Goal: Transaction & Acquisition: Purchase product/service

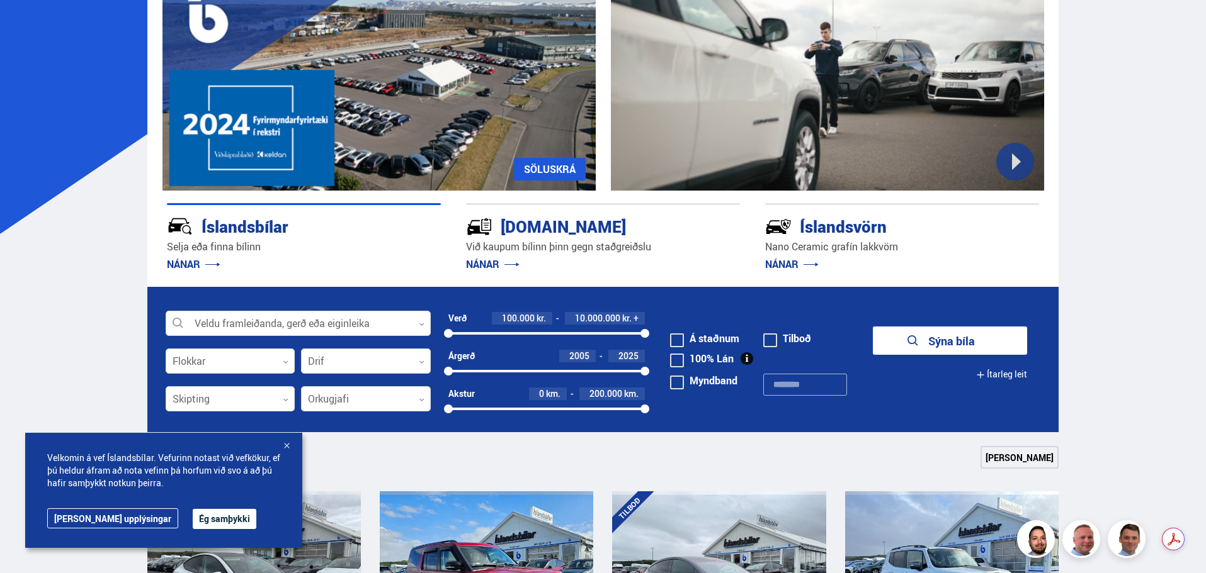
scroll to position [189, 0]
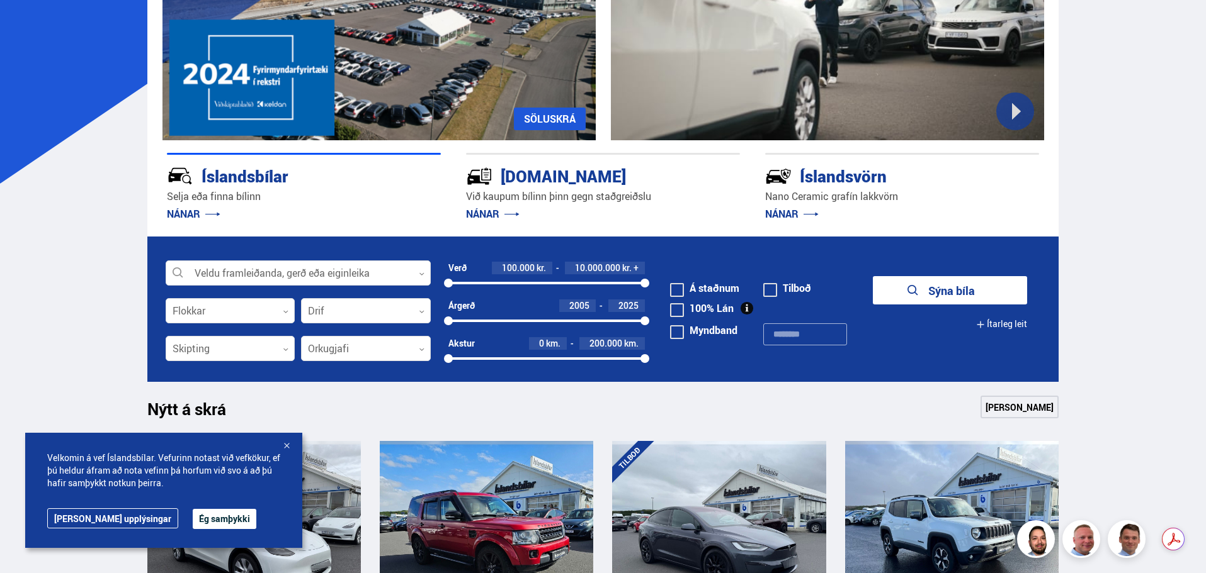
click at [193, 519] on button "Ég samþykki" at bounding box center [225, 519] width 64 height 20
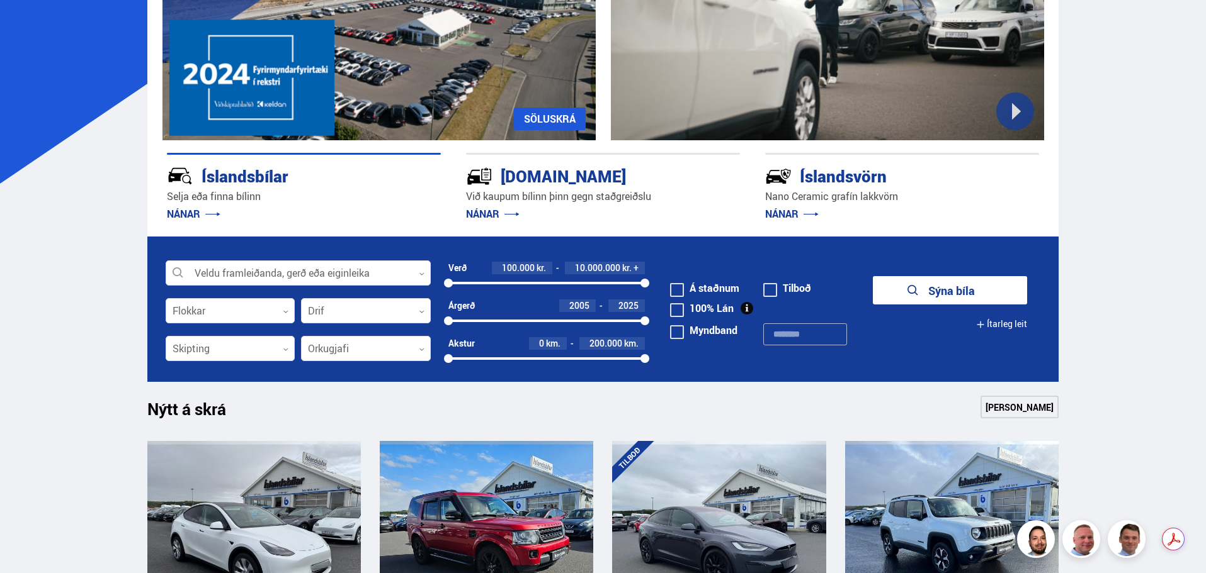
click at [451, 285] on div at bounding box center [448, 283] width 9 height 9
drag, startPoint x: 452, startPoint y: 285, endPoint x: 585, endPoint y: 289, distance: 132.9
click at [585, 289] on div "6970991 10000000" at bounding box center [546, 283] width 197 height 11
drag, startPoint x: 645, startPoint y: 281, endPoint x: 619, endPoint y: 286, distance: 25.6
click at [619, 286] on div at bounding box center [619, 283] width 9 height 9
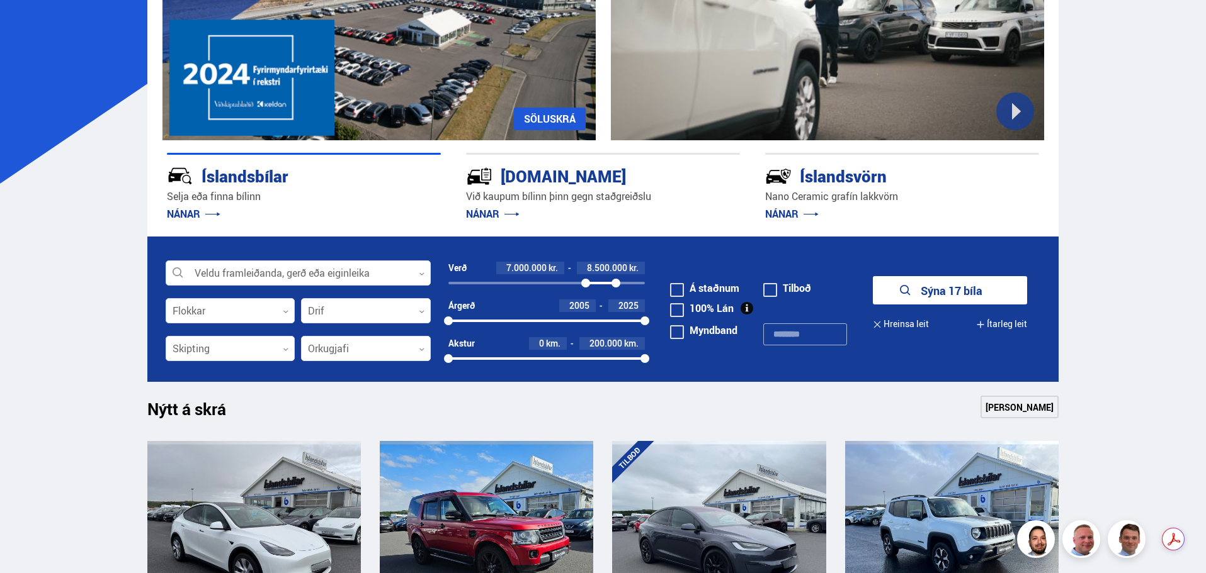
click at [616, 285] on div at bounding box center [615, 283] width 9 height 9
click at [924, 292] on button "Sýna 17 bíla" at bounding box center [949, 290] width 154 height 28
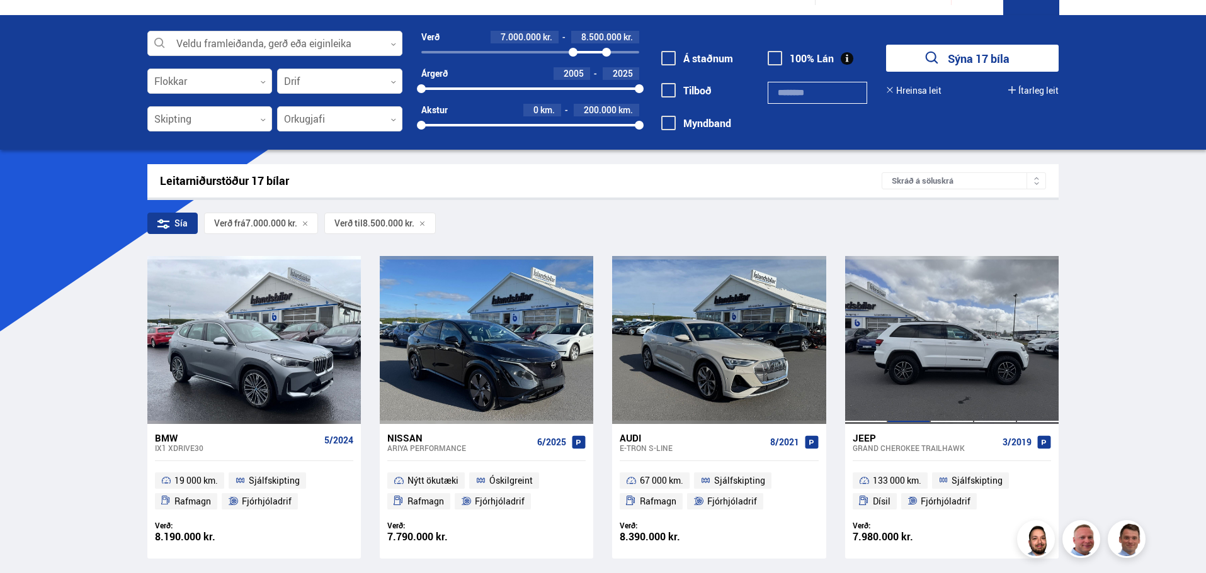
scroll to position [63, 0]
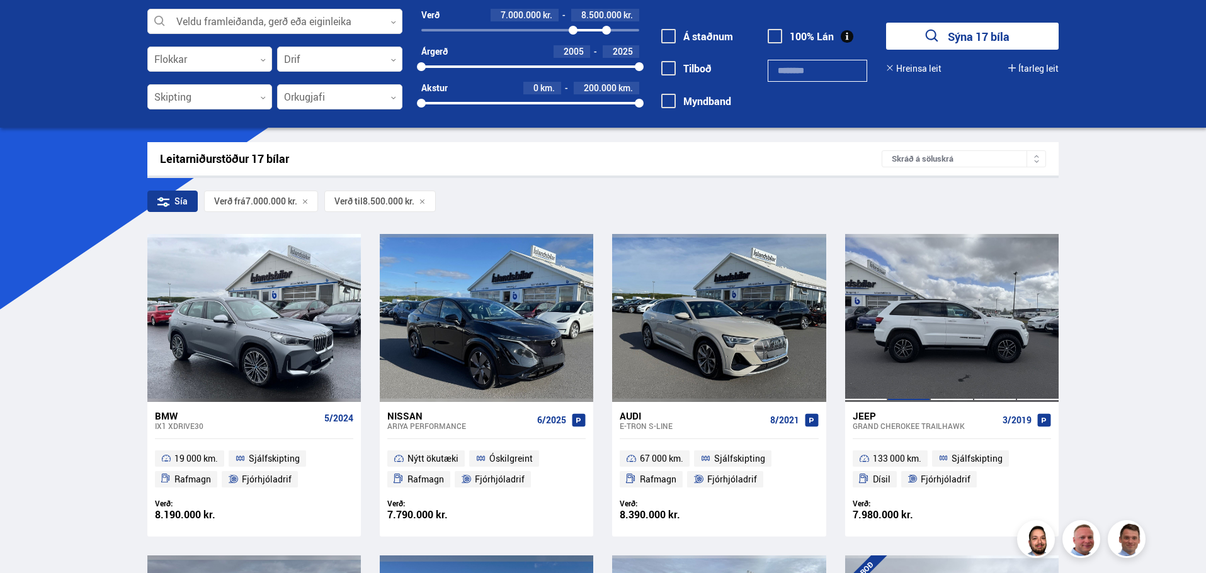
click at [922, 315] on div at bounding box center [908, 317] width 43 height 167
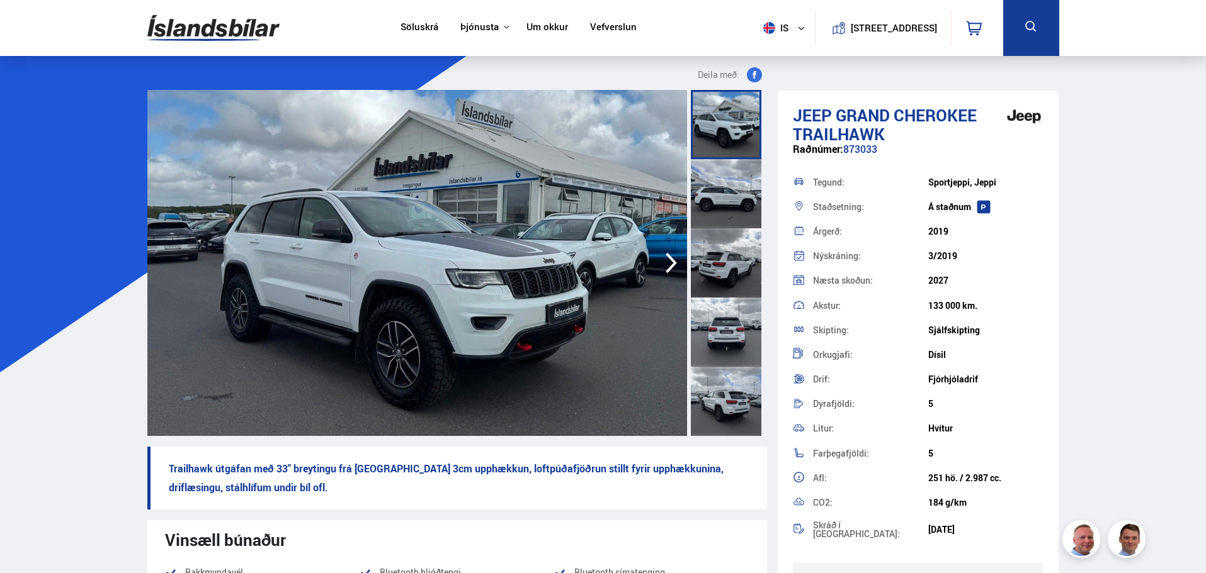
click at [670, 264] on icon "button" at bounding box center [670, 263] width 25 height 30
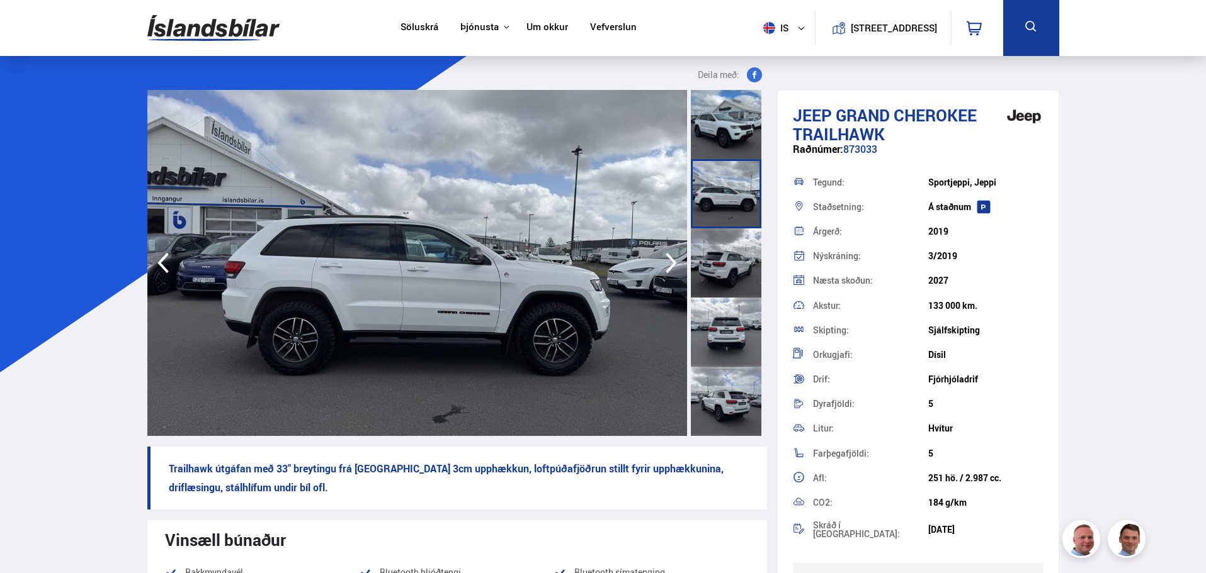
click at [670, 263] on icon "button" at bounding box center [670, 263] width 25 height 30
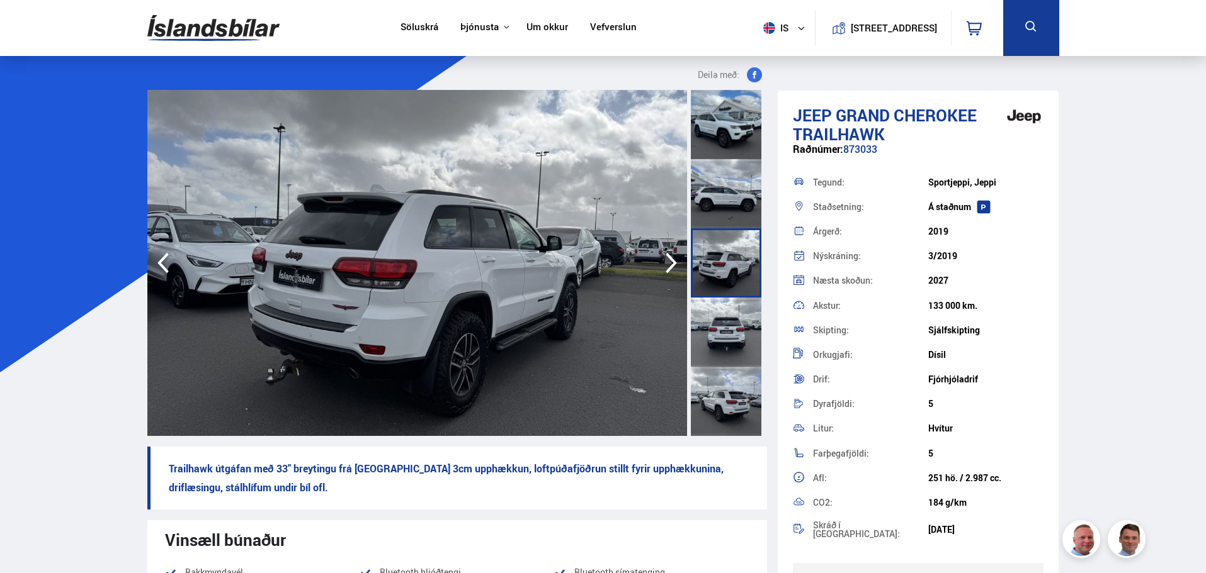
click at [670, 263] on icon "button" at bounding box center [670, 263] width 25 height 30
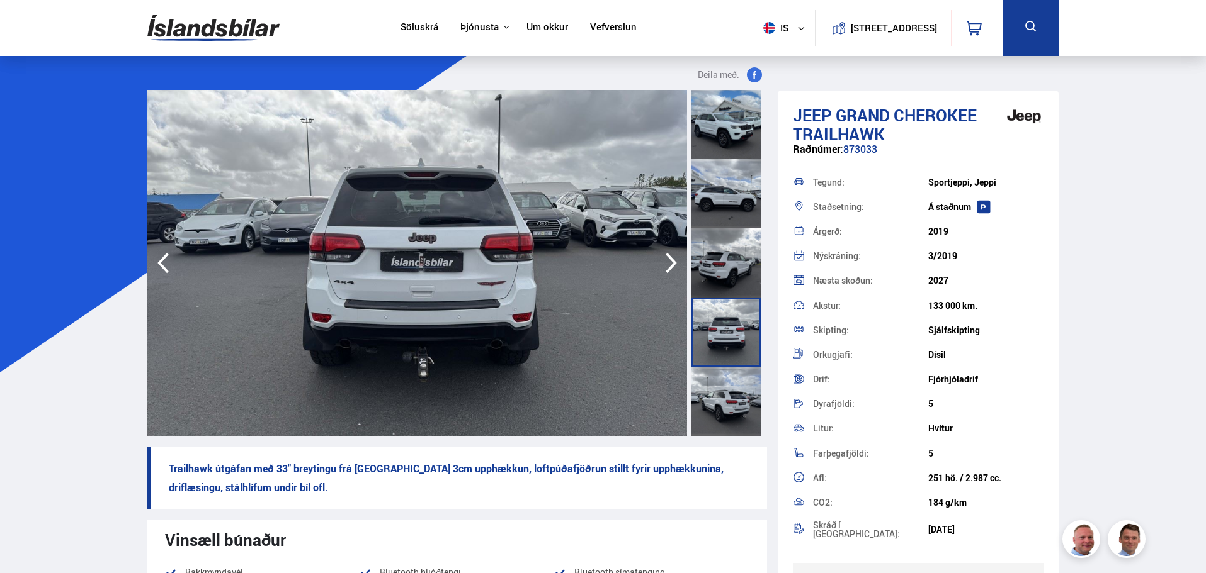
click at [670, 263] on icon "button" at bounding box center [670, 263] width 25 height 30
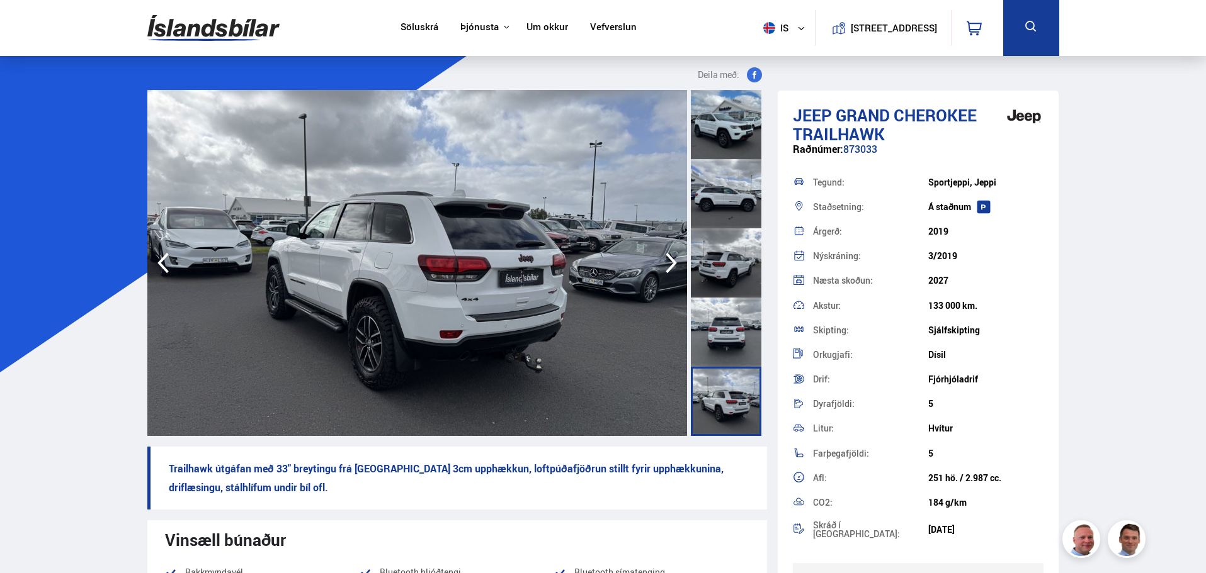
click at [670, 263] on icon "button" at bounding box center [670, 263] width 25 height 30
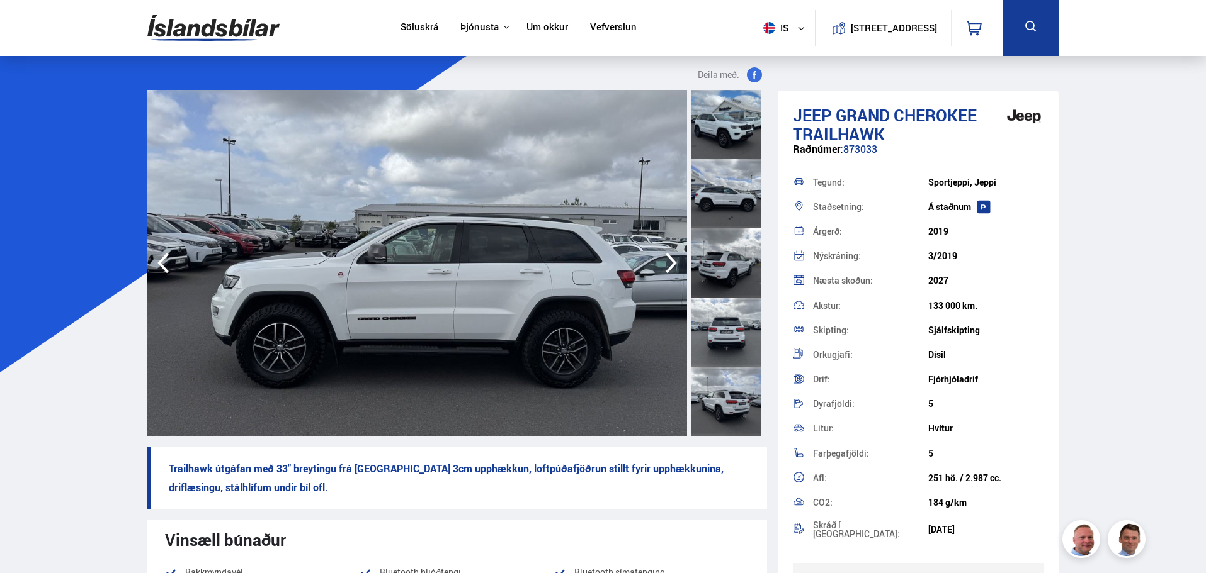
click at [670, 263] on icon "button" at bounding box center [670, 263] width 25 height 30
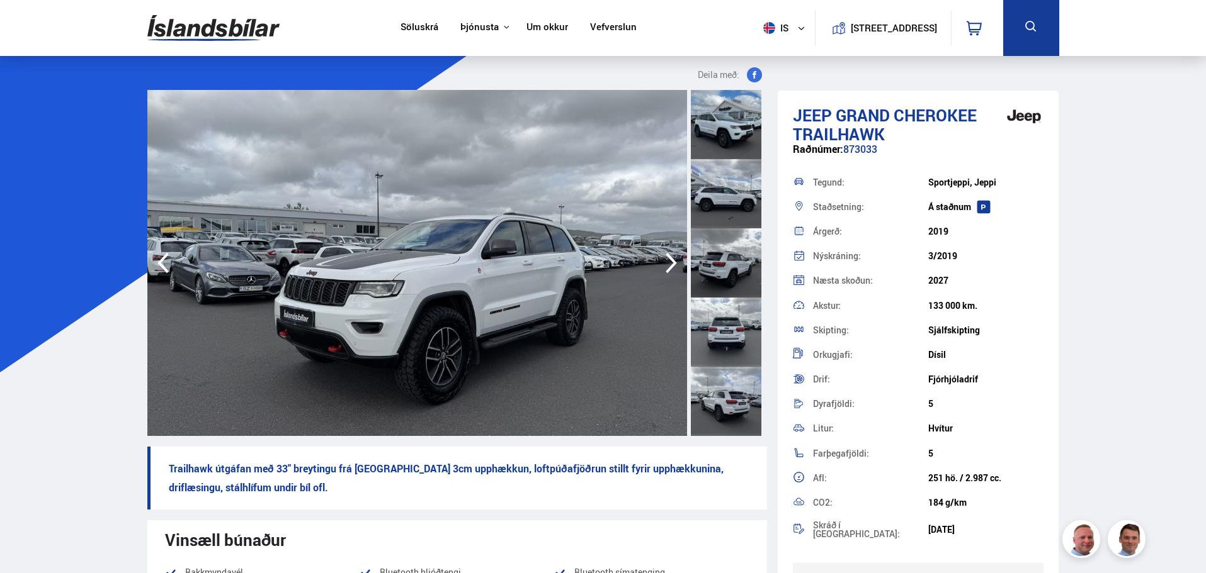
click at [670, 263] on icon "button" at bounding box center [670, 263] width 25 height 30
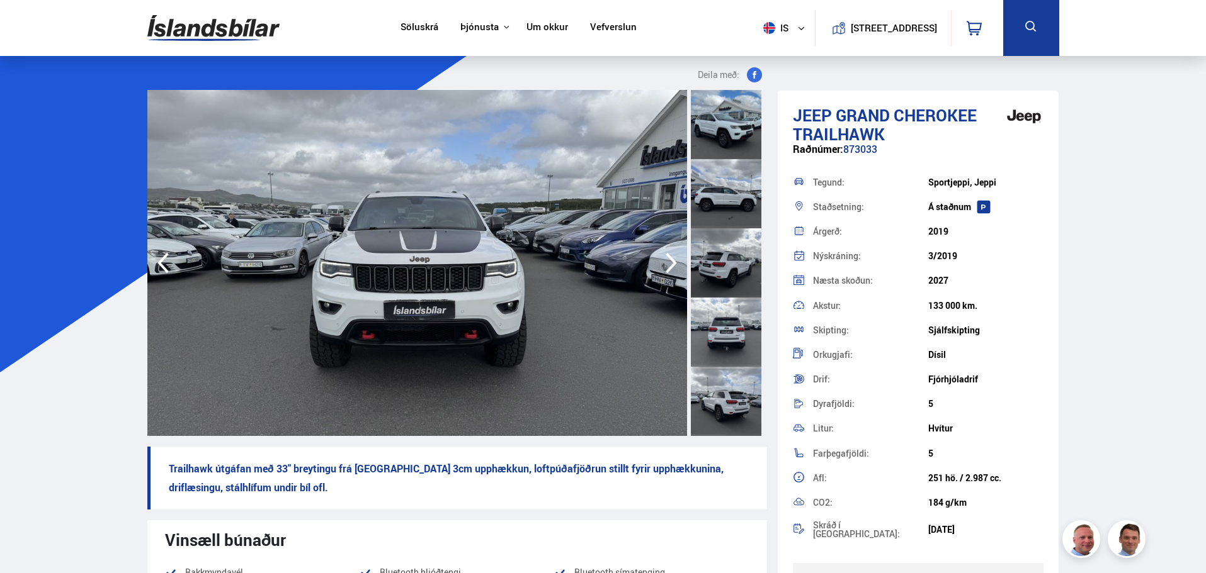
click at [670, 263] on icon "button" at bounding box center [670, 263] width 25 height 30
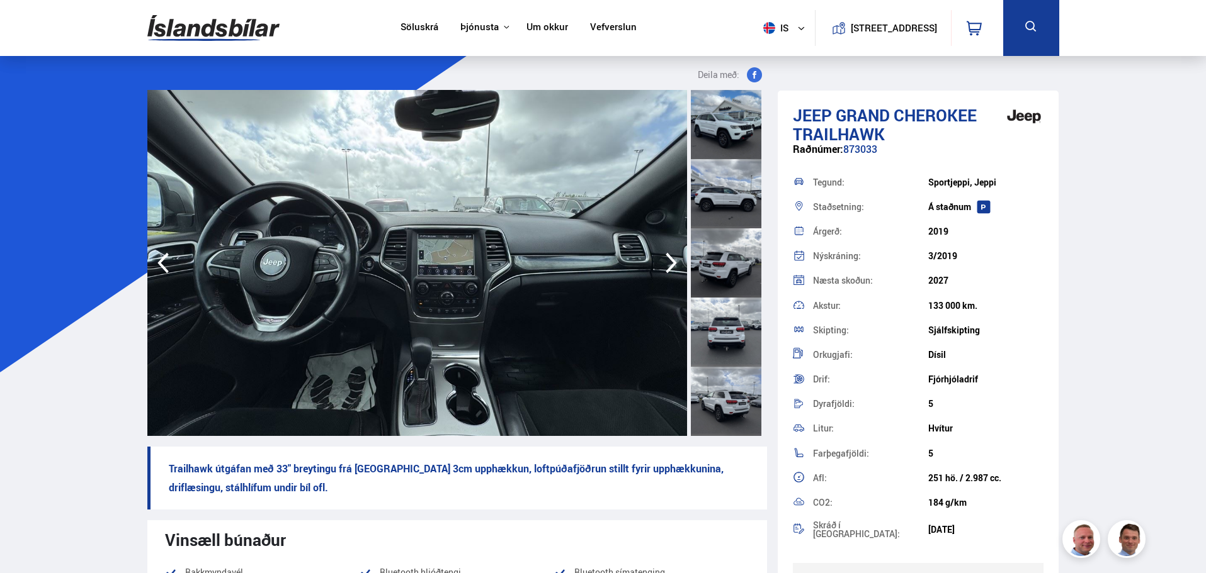
click at [671, 264] on icon "button" at bounding box center [670, 263] width 25 height 30
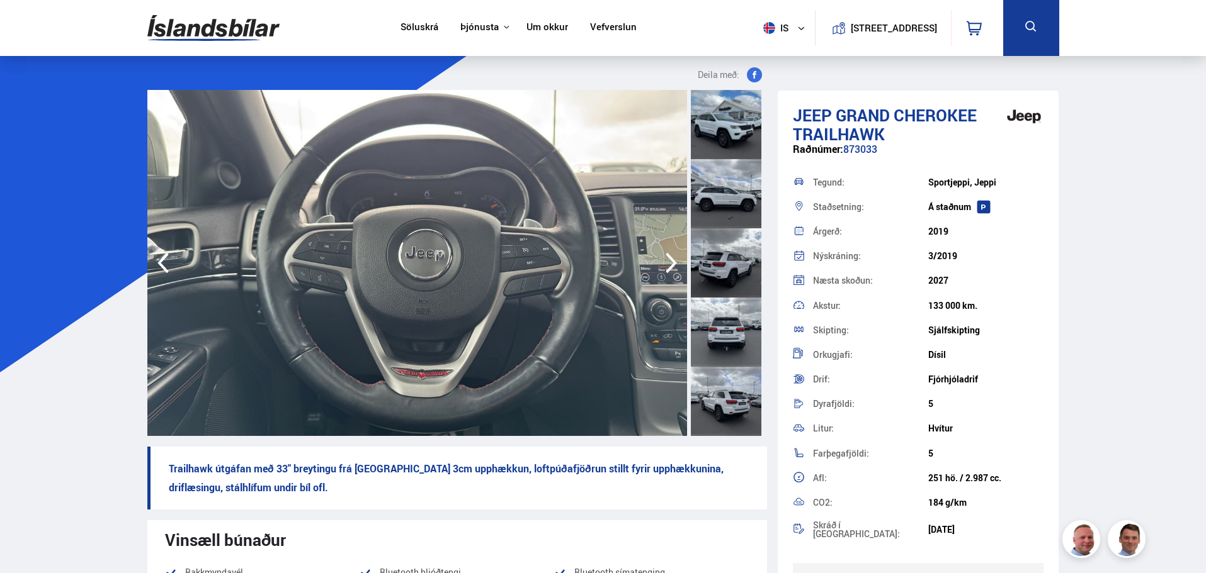
click at [671, 264] on icon "button" at bounding box center [670, 263] width 25 height 30
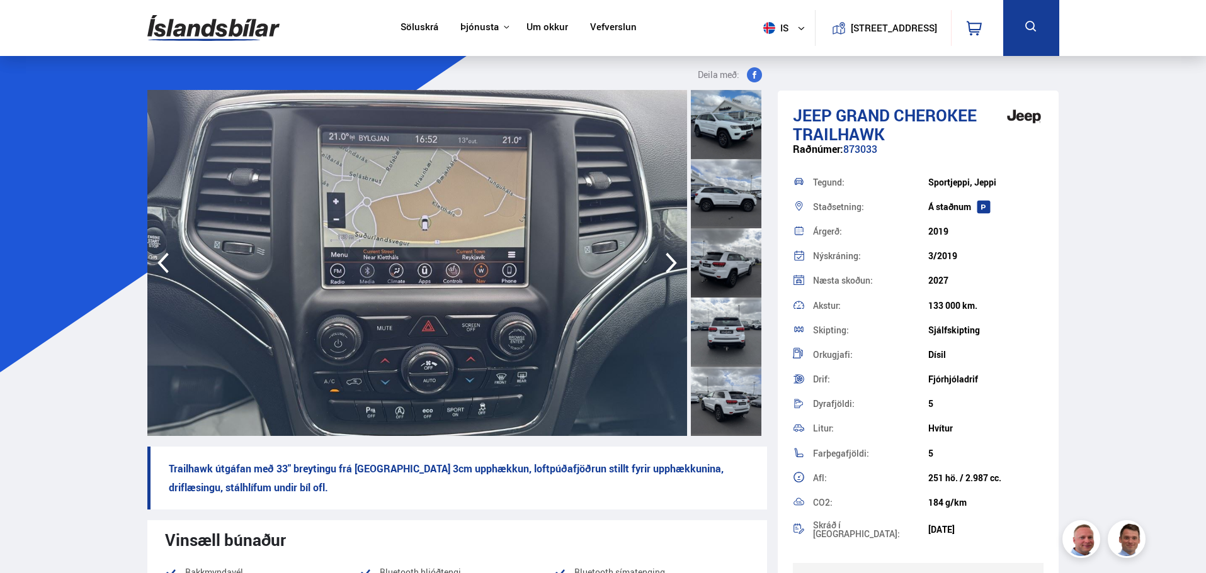
click at [671, 264] on icon "button" at bounding box center [670, 263] width 25 height 30
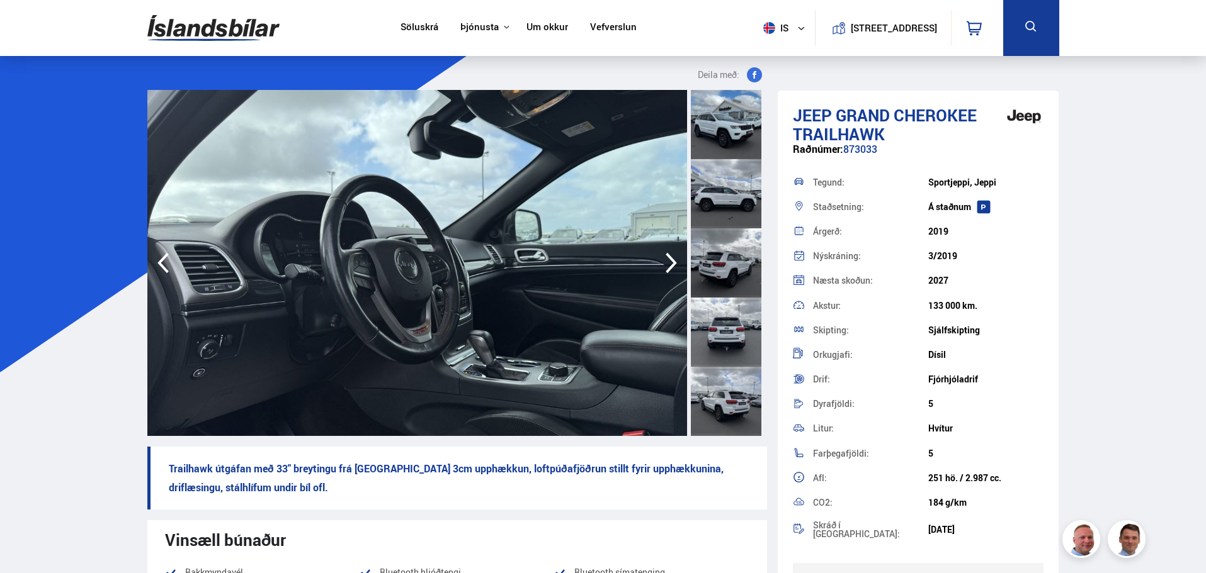
click at [671, 264] on icon "button" at bounding box center [670, 263] width 25 height 30
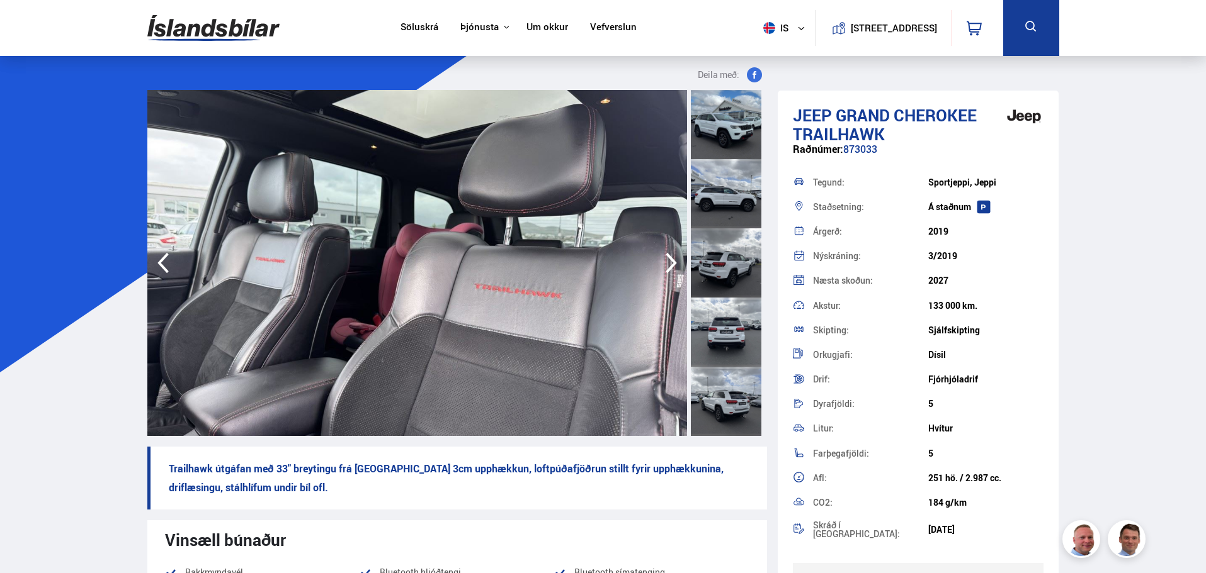
click at [671, 264] on icon "button" at bounding box center [670, 263] width 25 height 30
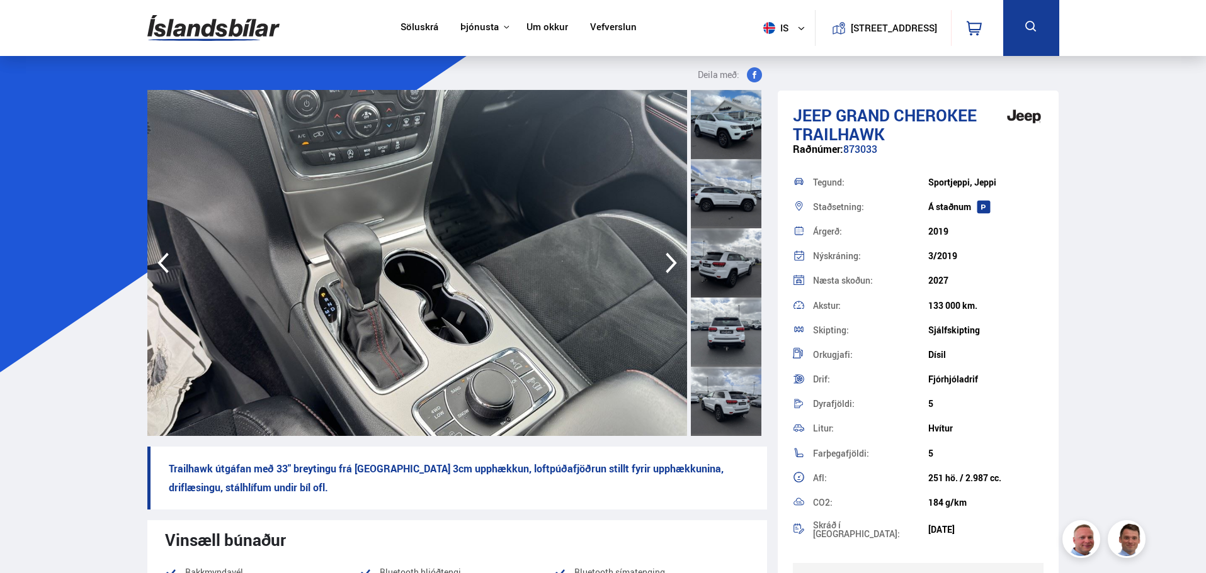
click at [671, 264] on icon "button" at bounding box center [670, 263] width 25 height 30
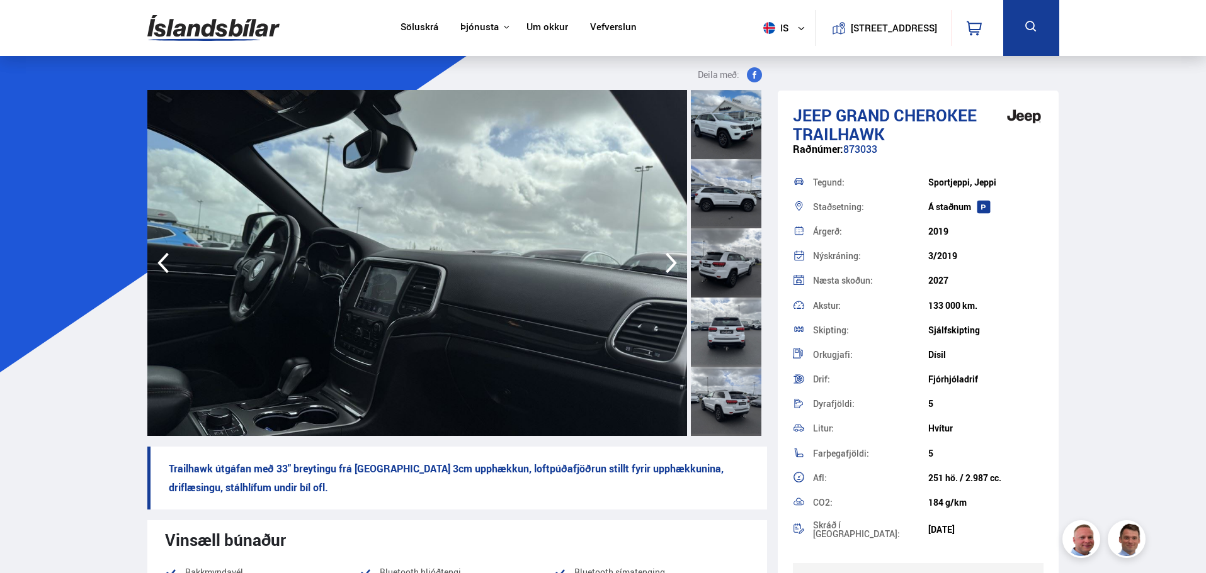
click at [671, 264] on icon "button" at bounding box center [670, 263] width 25 height 30
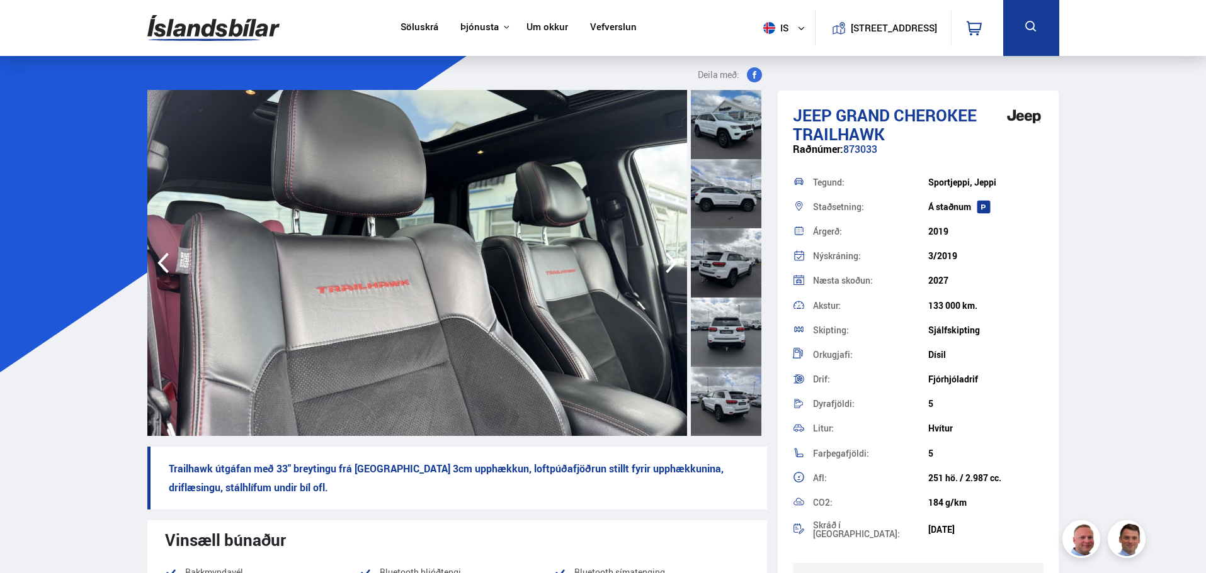
click at [671, 264] on icon "button" at bounding box center [670, 263] width 25 height 30
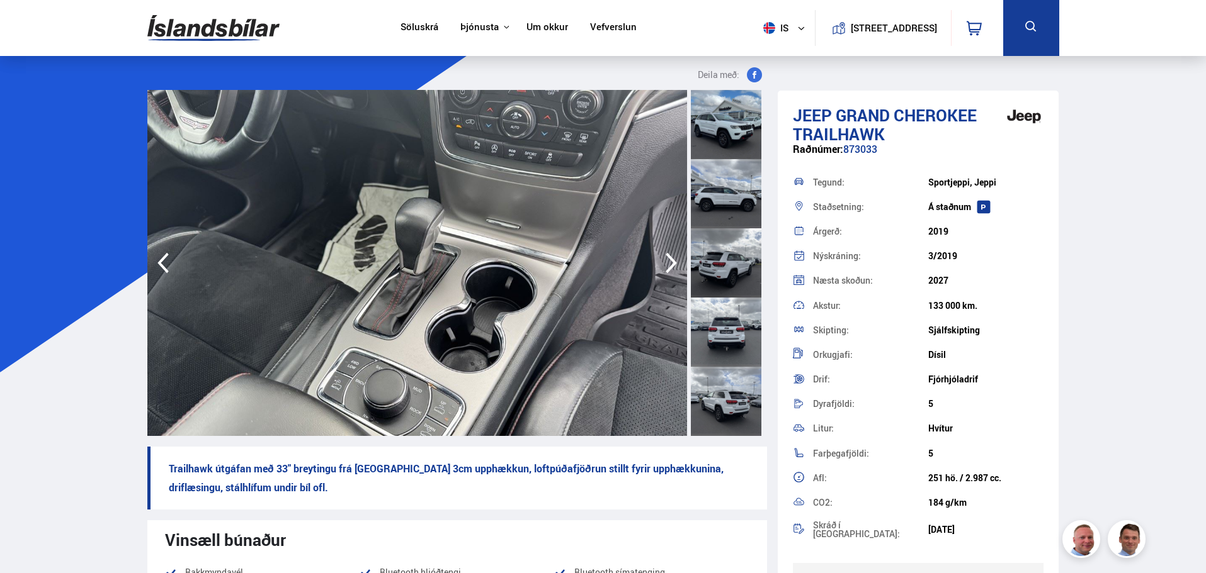
click at [671, 264] on icon "button" at bounding box center [670, 263] width 25 height 30
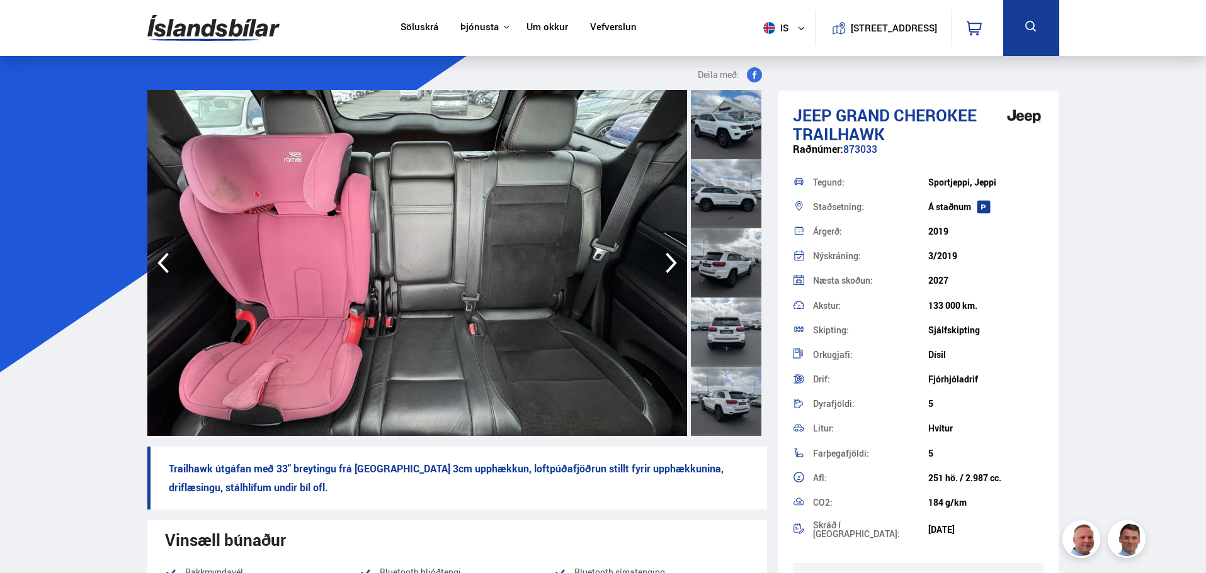
click at [671, 264] on icon "button" at bounding box center [670, 263] width 25 height 30
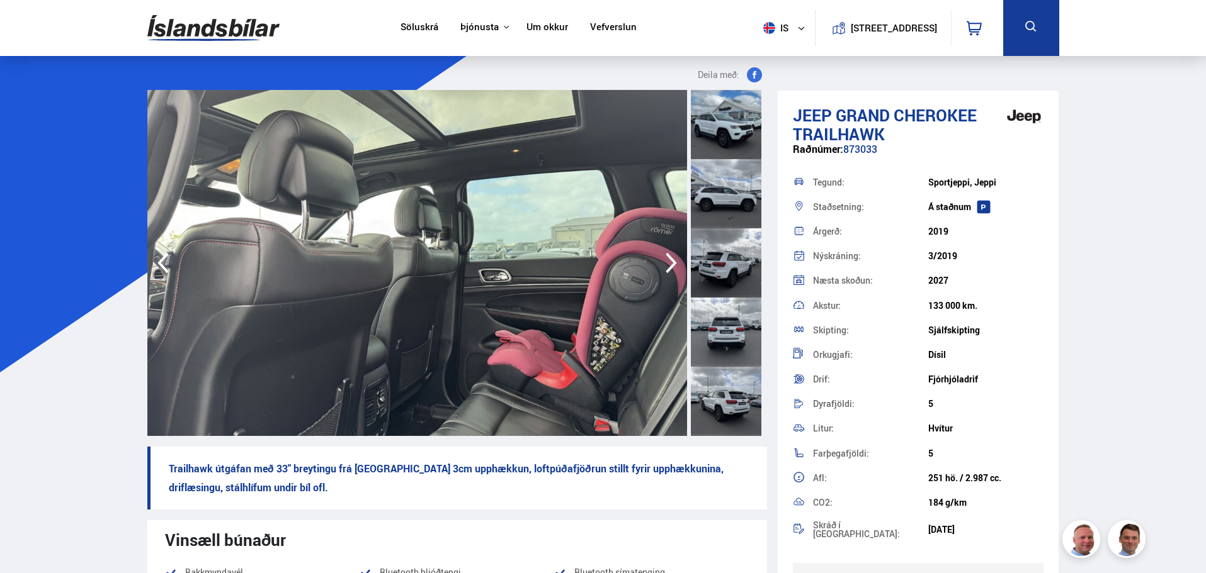
click at [671, 264] on icon "button" at bounding box center [670, 263] width 25 height 30
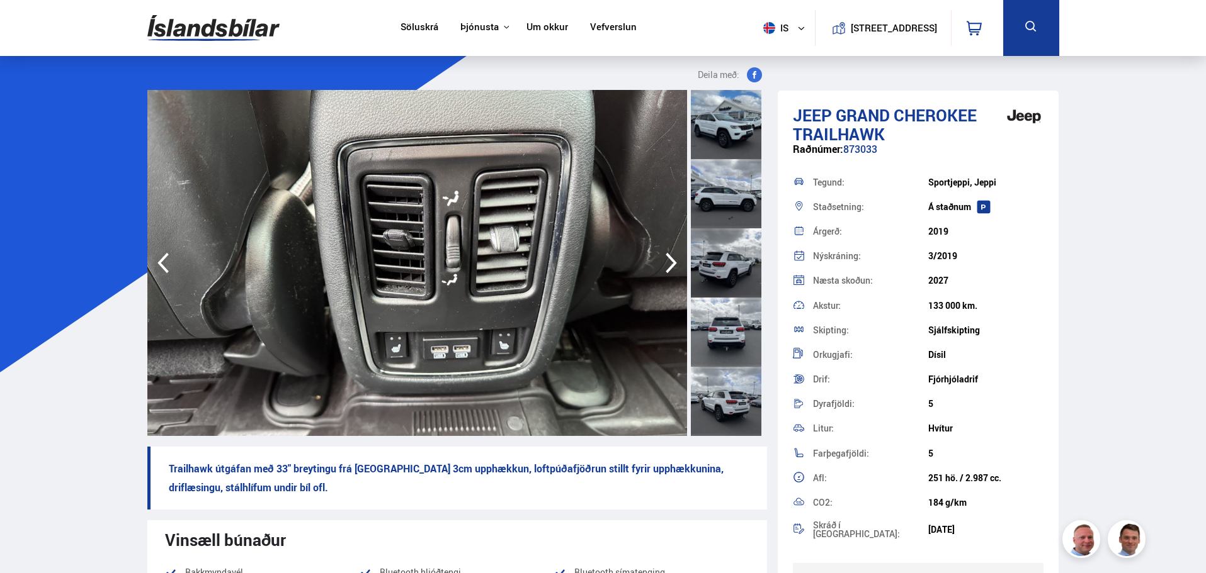
click at [671, 264] on icon "button" at bounding box center [670, 263] width 25 height 30
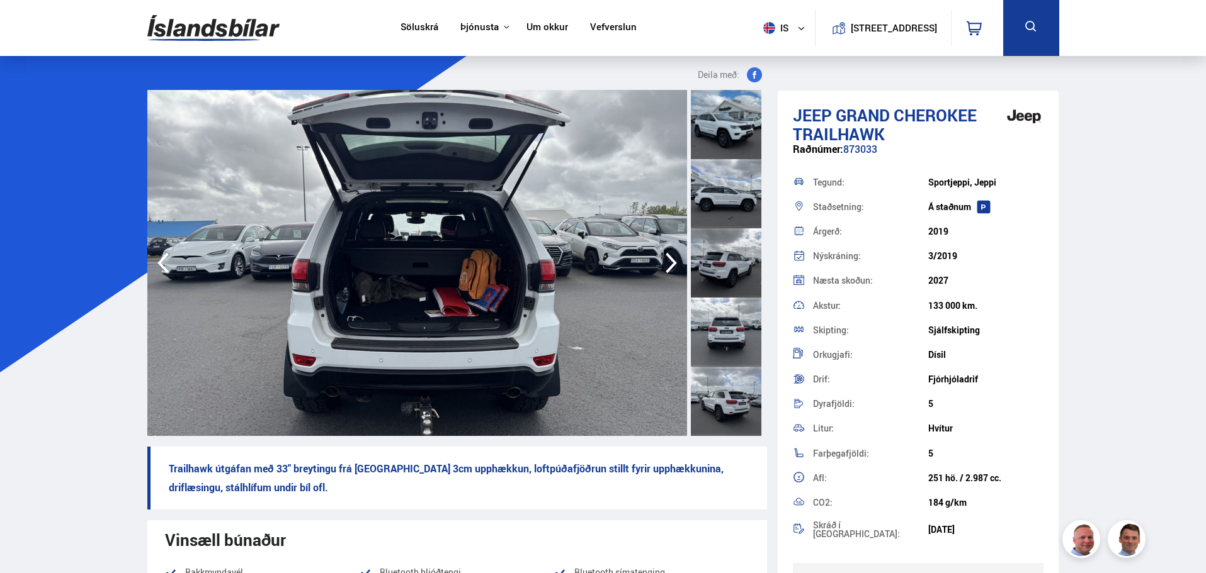
click at [672, 263] on icon "button" at bounding box center [670, 263] width 25 height 30
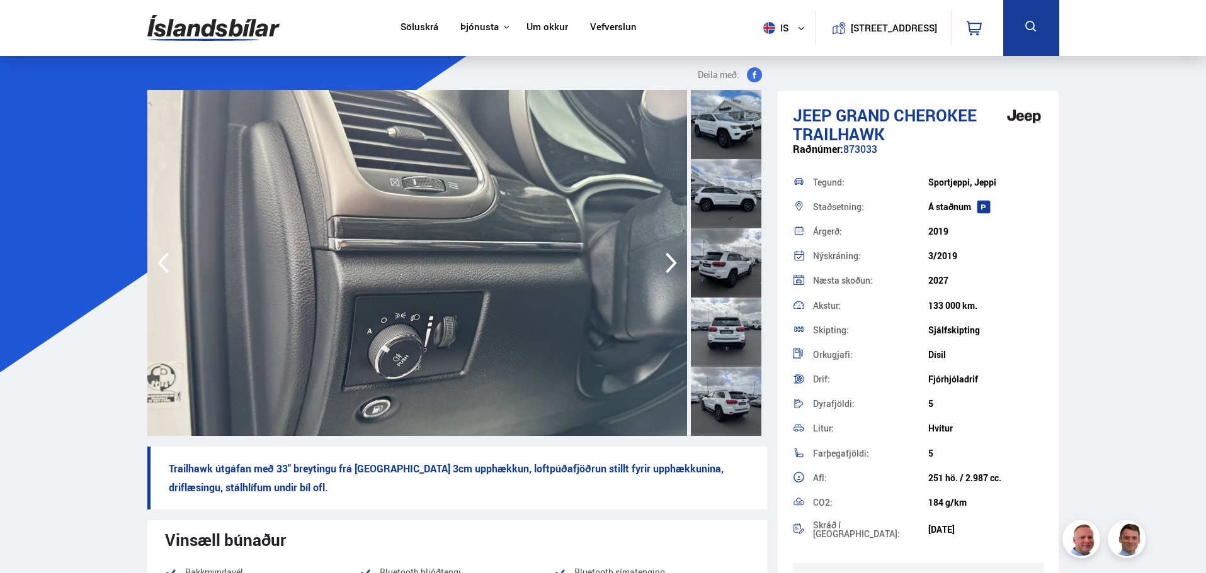
click at [672, 263] on icon "button" at bounding box center [670, 263] width 25 height 30
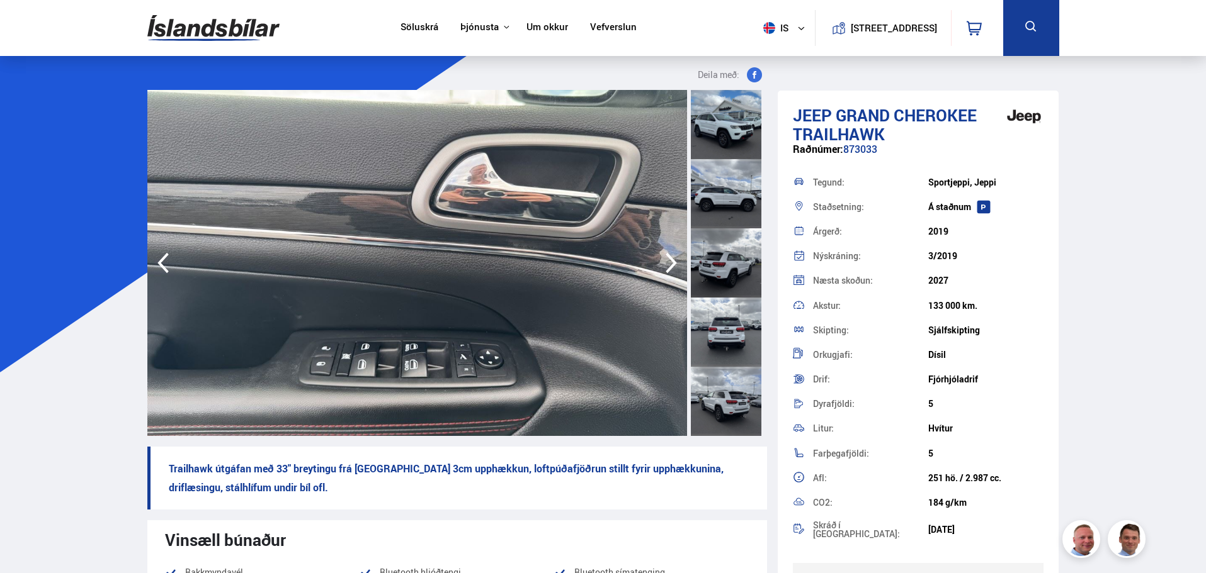
click at [672, 263] on icon "button" at bounding box center [670, 263] width 25 height 30
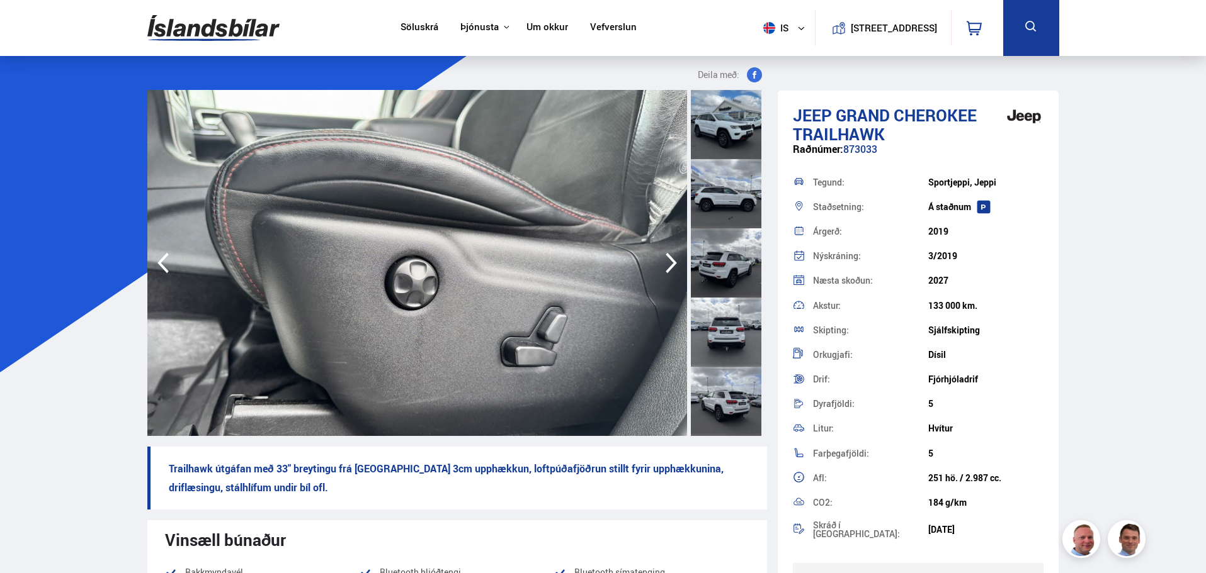
click at [672, 263] on icon "button" at bounding box center [670, 263] width 25 height 30
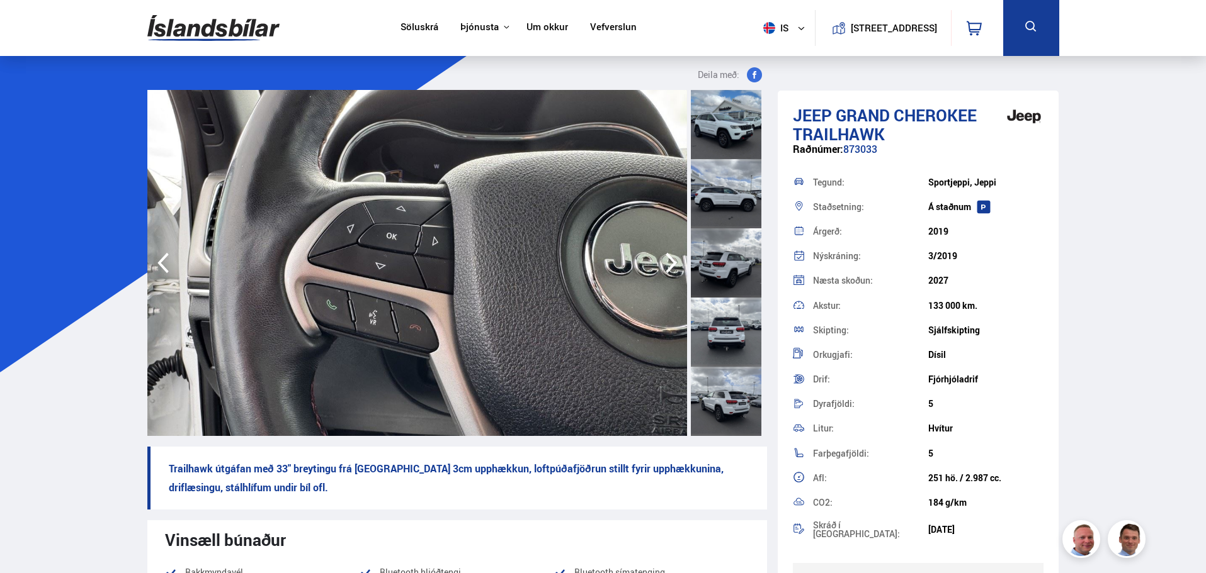
click at [672, 263] on icon "button" at bounding box center [670, 263] width 25 height 30
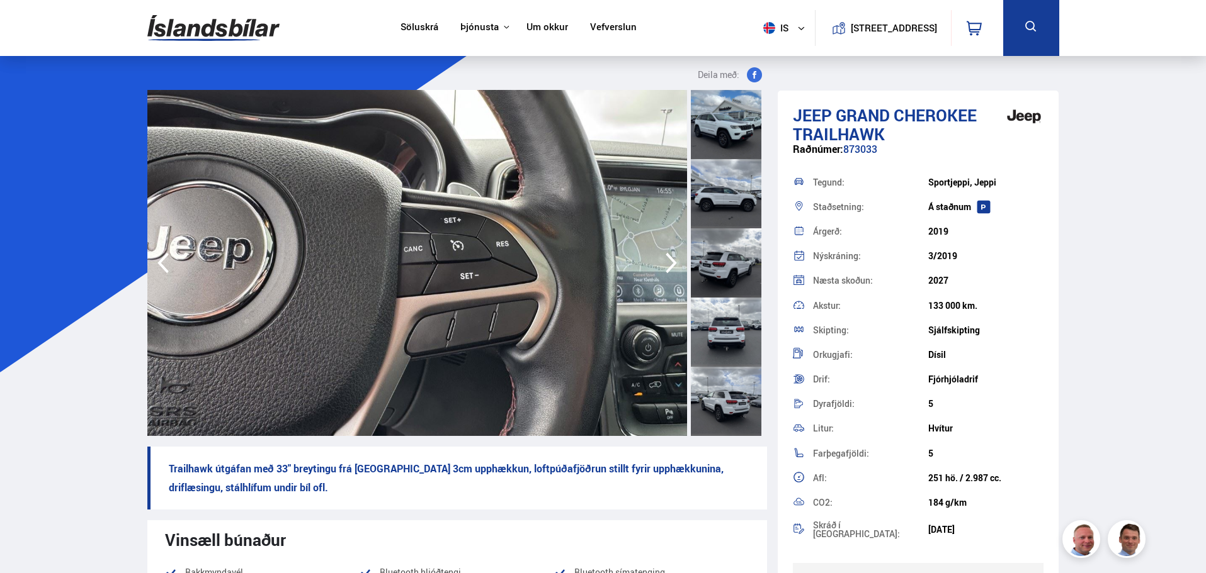
click at [672, 263] on icon "button" at bounding box center [670, 263] width 25 height 30
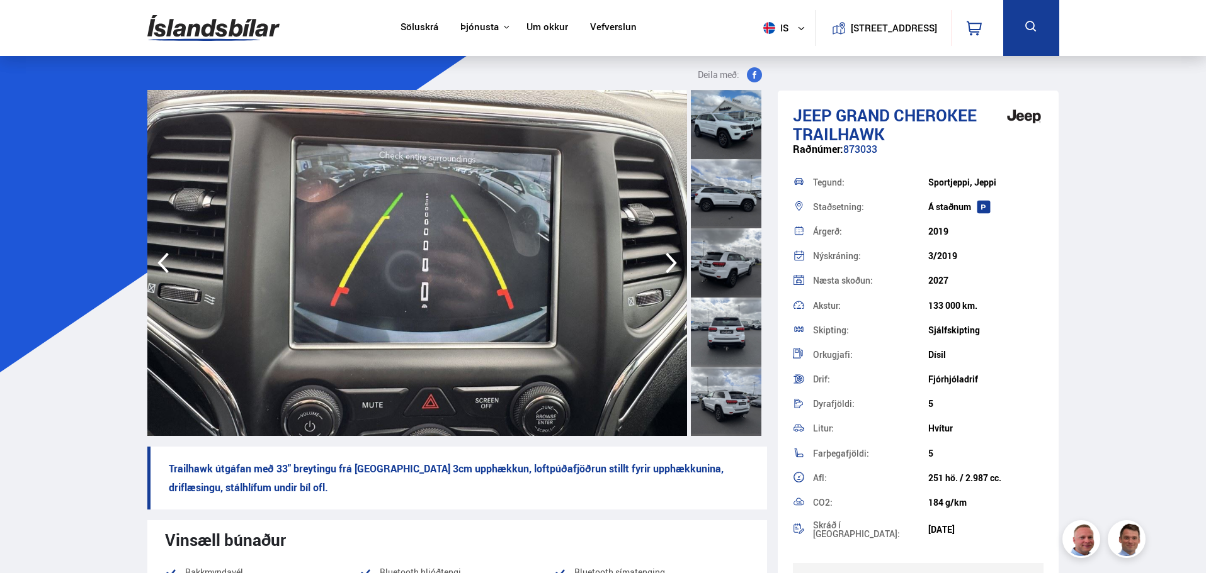
click at [672, 263] on icon "button" at bounding box center [670, 263] width 25 height 30
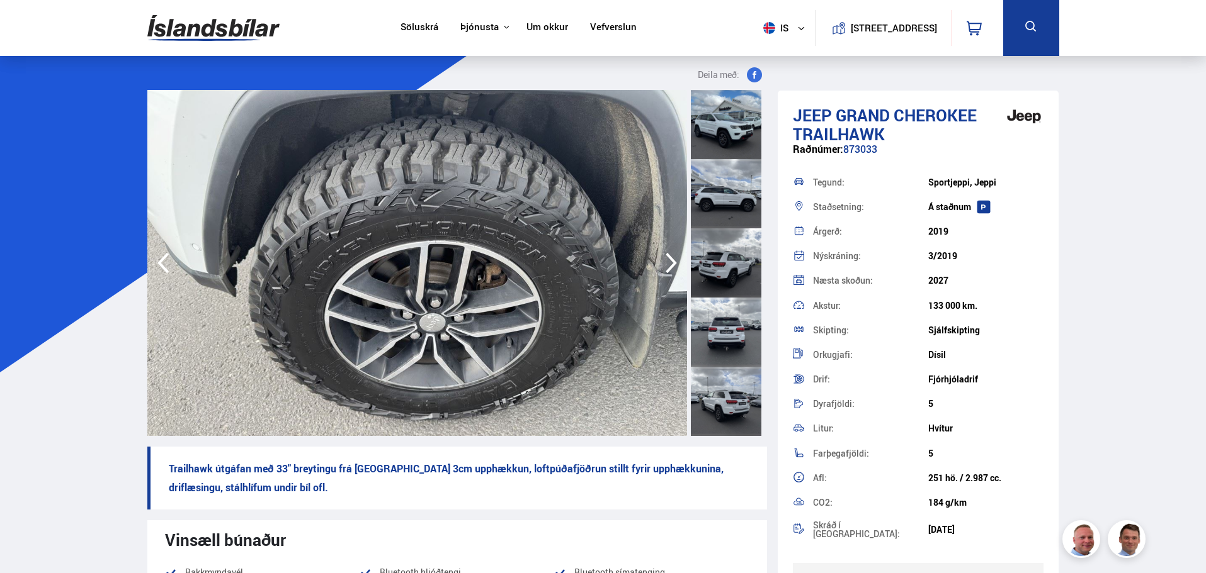
click at [672, 263] on icon "button" at bounding box center [670, 263] width 25 height 30
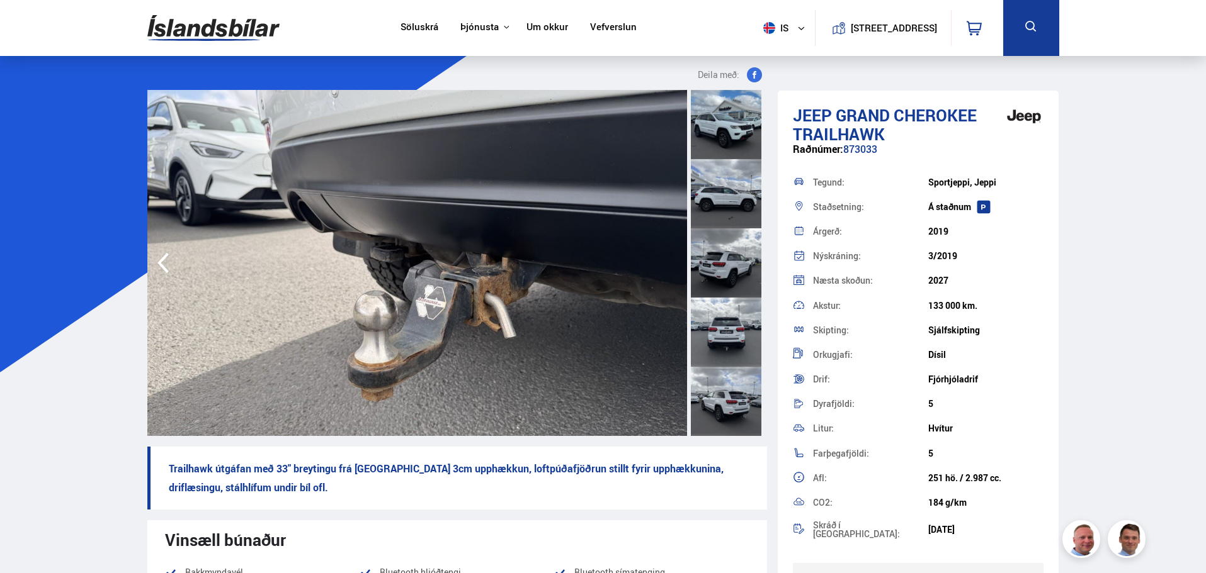
click at [672, 263] on img at bounding box center [416, 263] width 539 height 346
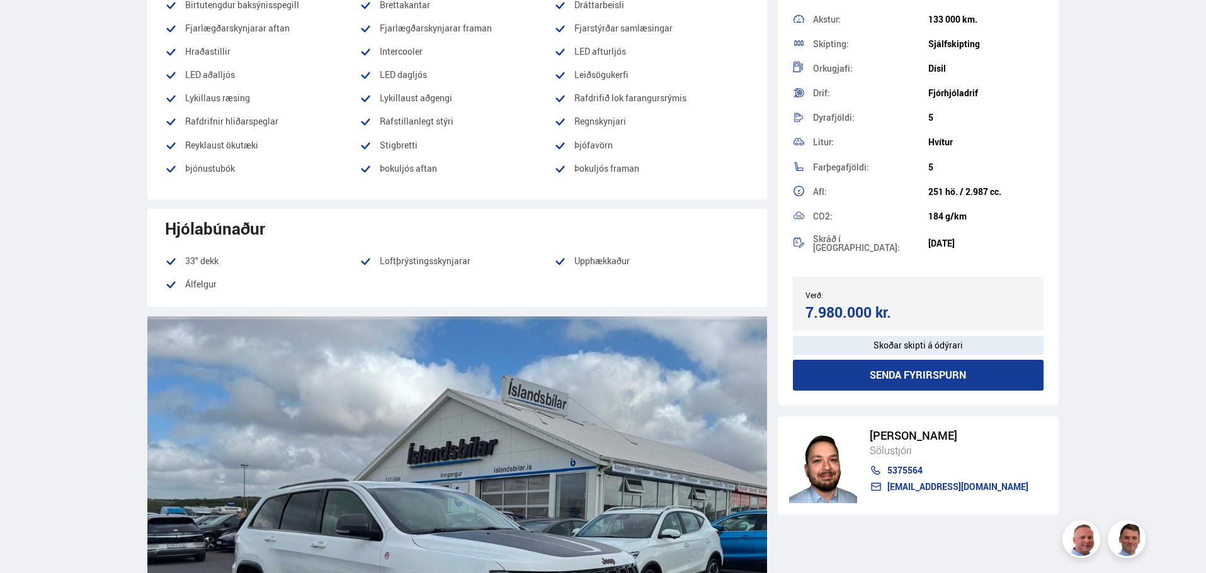
scroll to position [1448, 0]
